Goal: Task Accomplishment & Management: Use online tool/utility

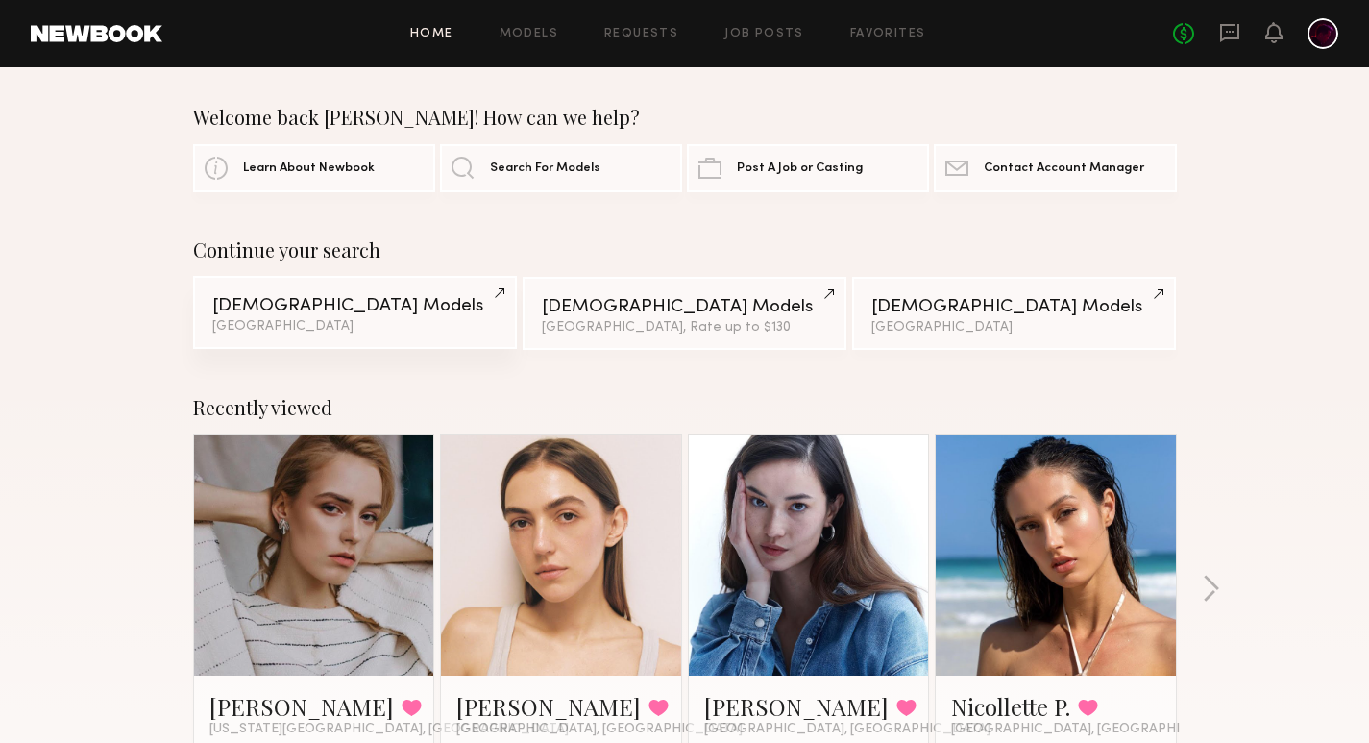
click at [343, 309] on div "Female Models" at bounding box center [354, 306] width 285 height 18
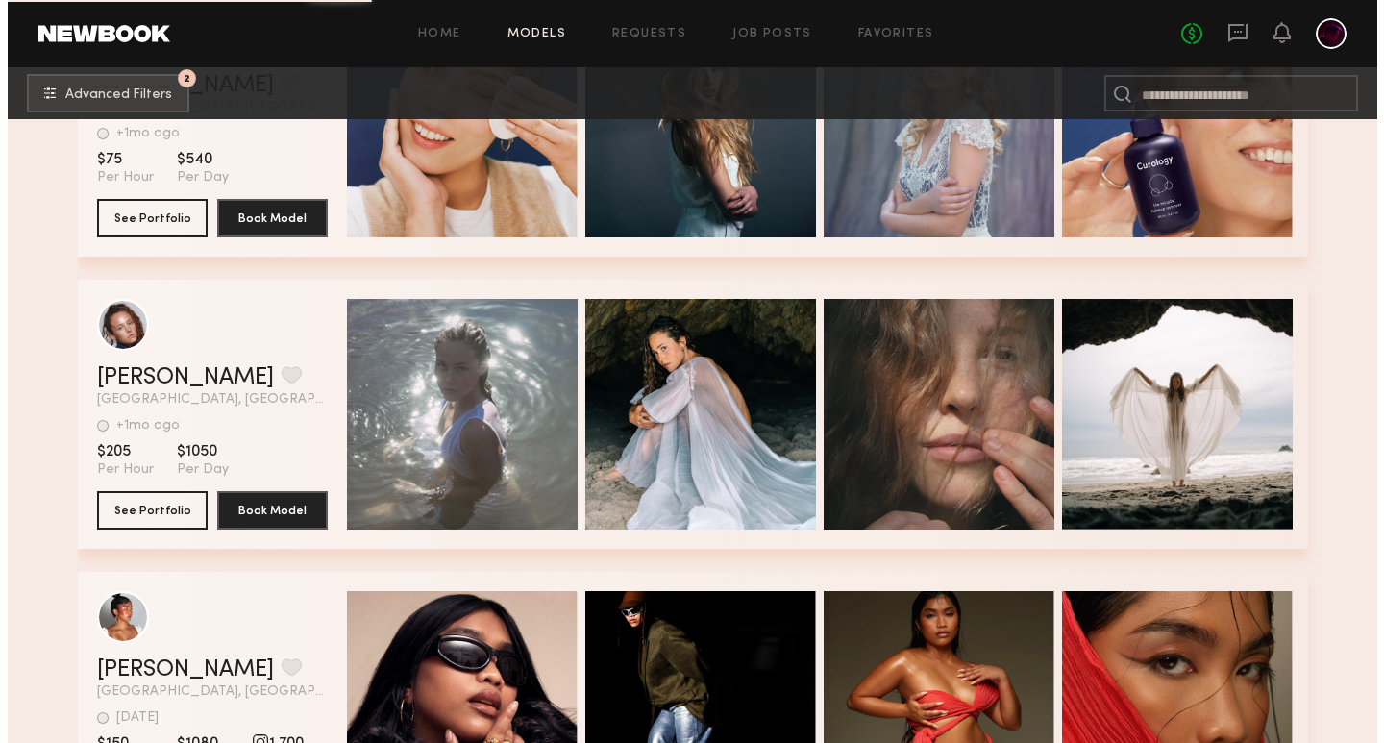
scroll to position [2161, 0]
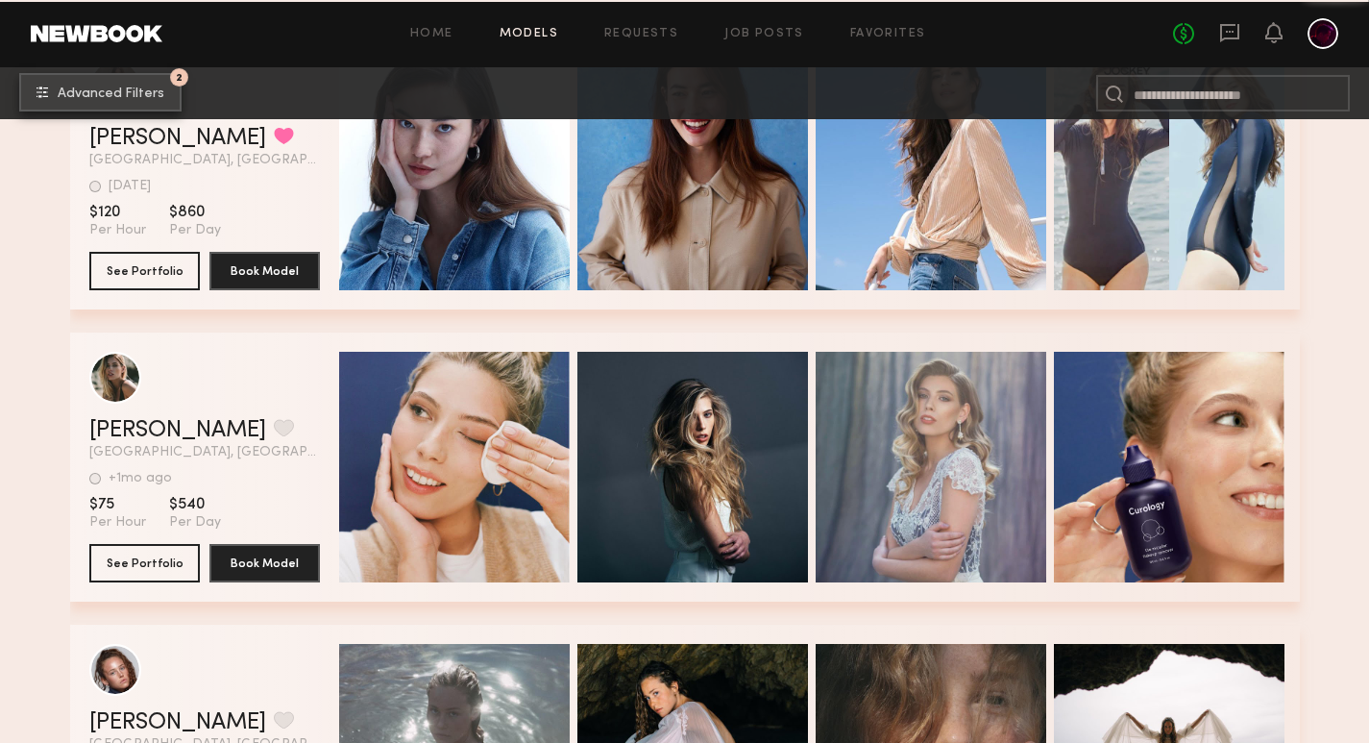
click at [113, 95] on span "Advanced Filters" at bounding box center [111, 93] width 107 height 13
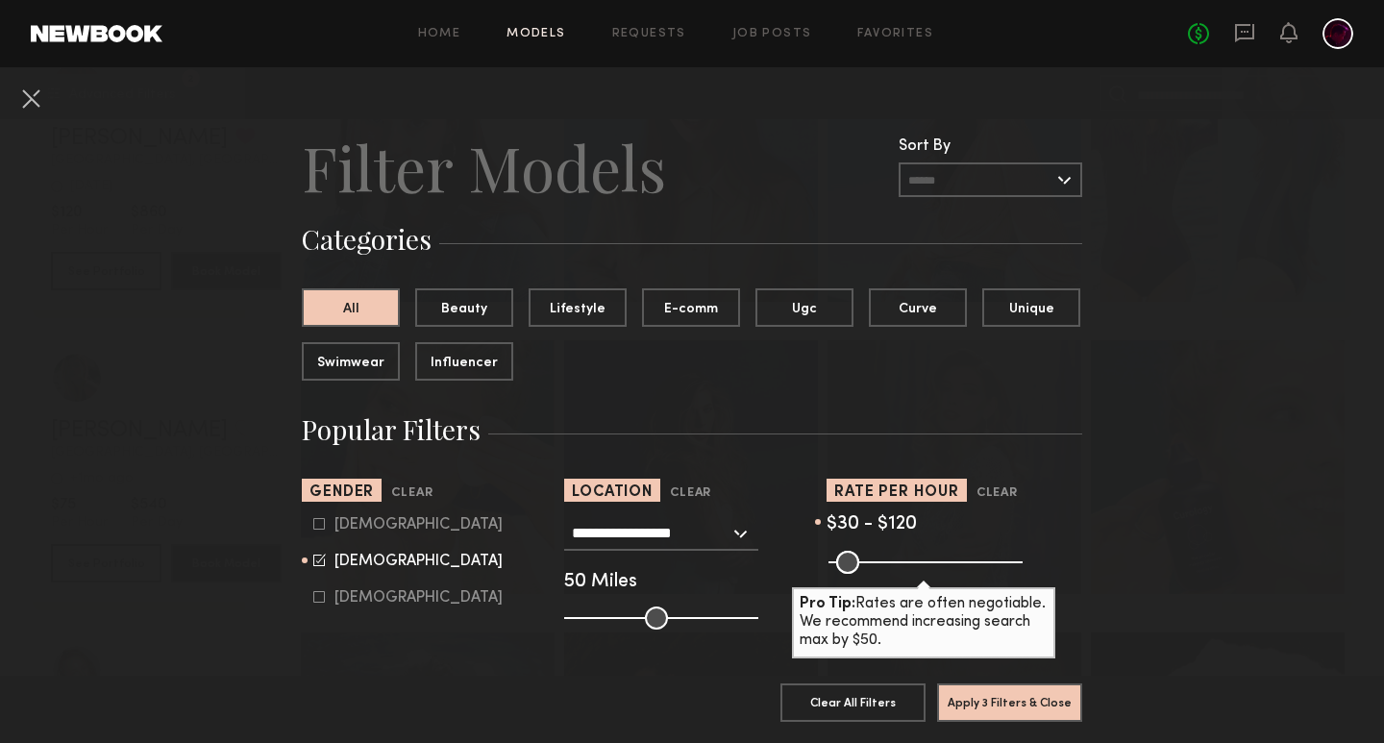
drag, startPoint x: 1000, startPoint y: 564, endPoint x: 865, endPoint y: 570, distance: 135.6
type input "***"
click at [865, 570] on input "range" at bounding box center [925, 562] width 194 height 23
click at [1001, 688] on button "Apply 3 Filters & Close" at bounding box center [1009, 701] width 145 height 38
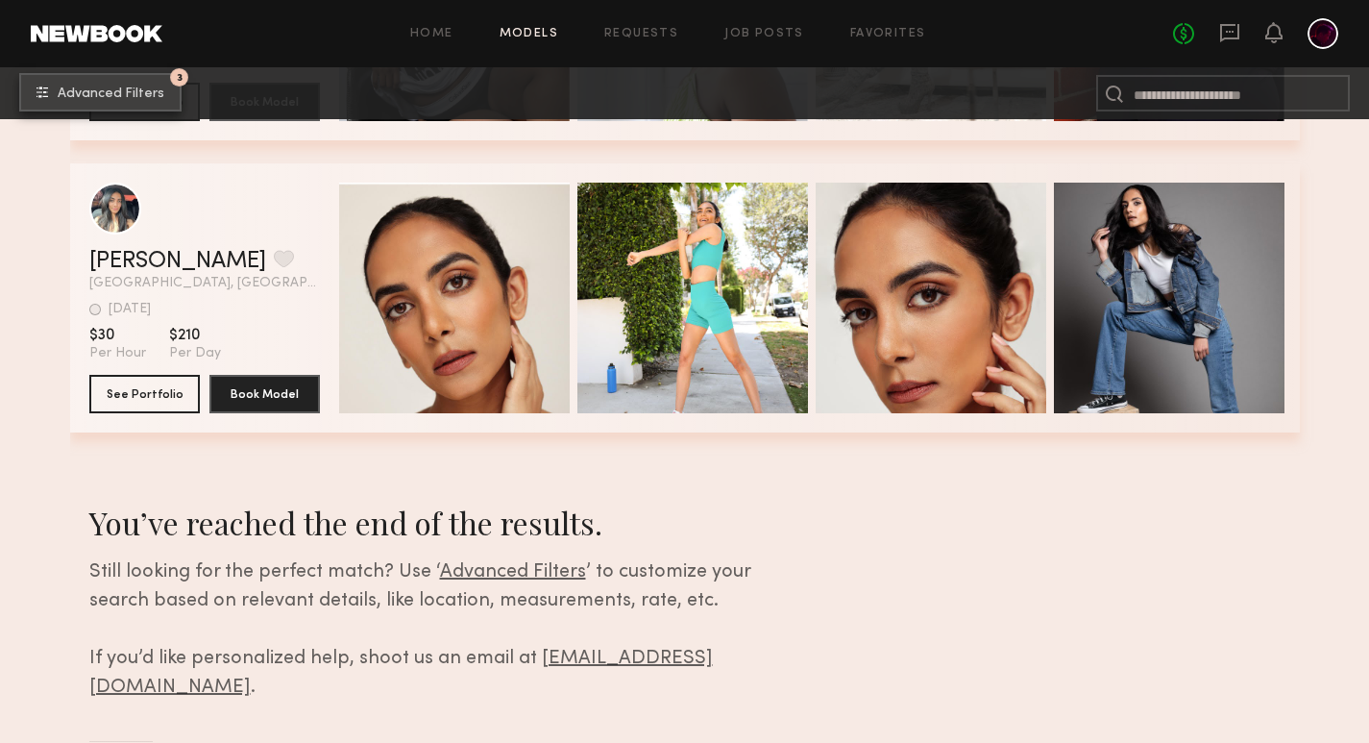
scroll to position [15498, 0]
